Goal: Task Accomplishment & Management: Complete application form

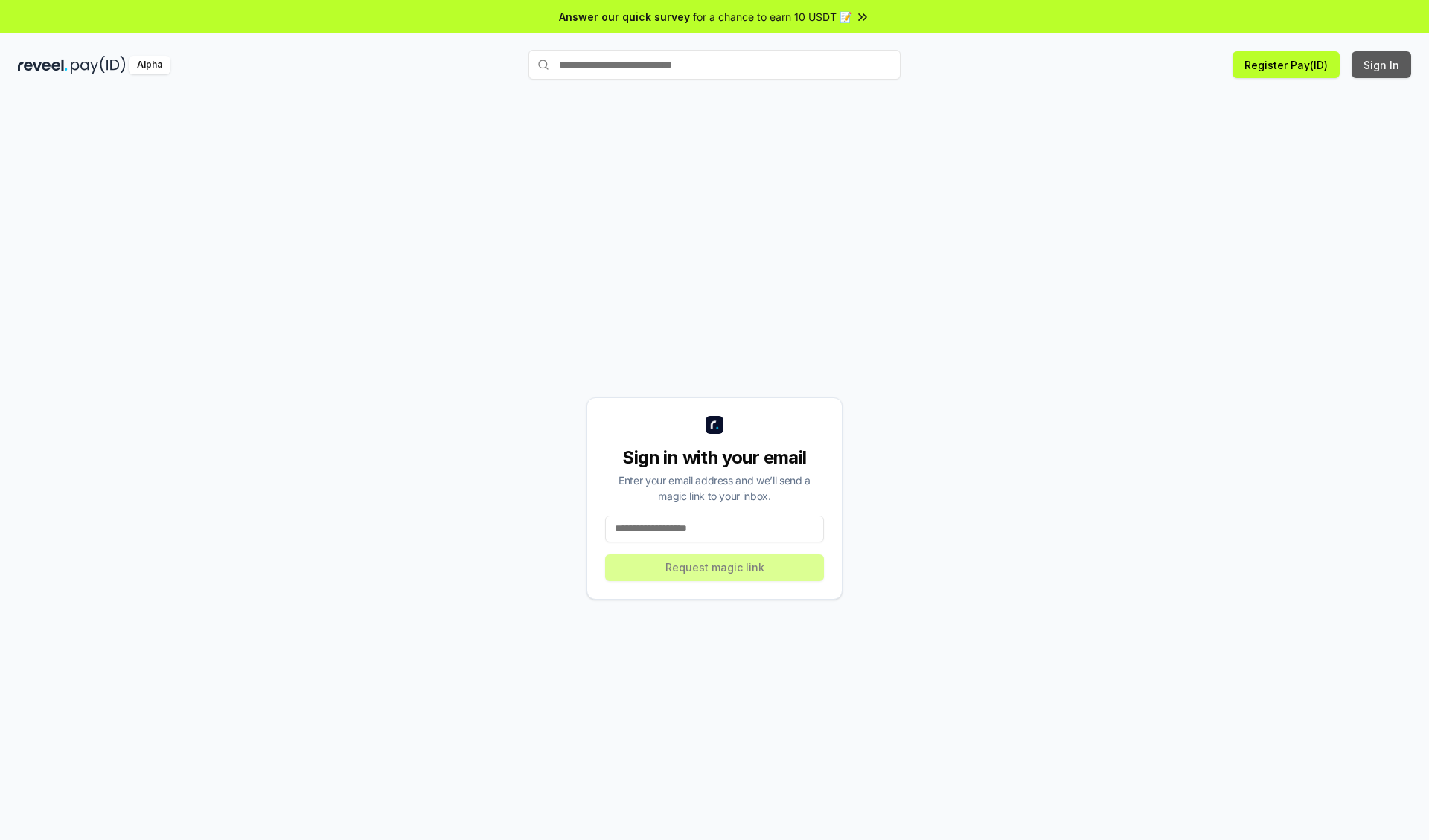
click at [1382, 65] on button "Sign In" at bounding box center [1381, 64] width 59 height 27
type input "**********"
click at [715, 567] on button "Request magic link" at bounding box center [715, 567] width 219 height 27
